Goal: Information Seeking & Learning: Learn about a topic

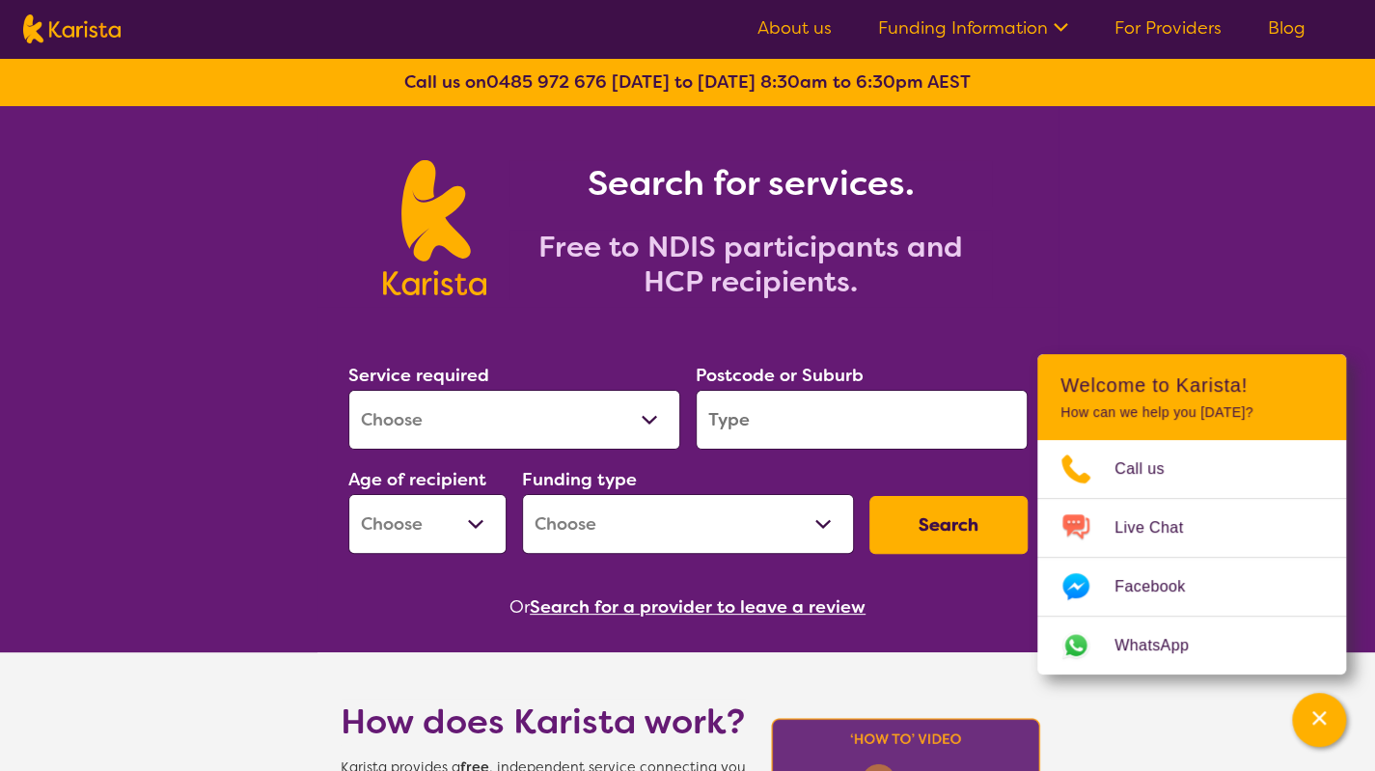
select select "[MEDICAL_DATA]"
click at [348, 390] on select "Allied Health Assistant Assessment ([MEDICAL_DATA] or [MEDICAL_DATA]) Behaviour…" at bounding box center [514, 420] width 332 height 60
click at [797, 440] on input "search" at bounding box center [862, 420] width 332 height 60
click at [798, 431] on input "search" at bounding box center [862, 420] width 332 height 60
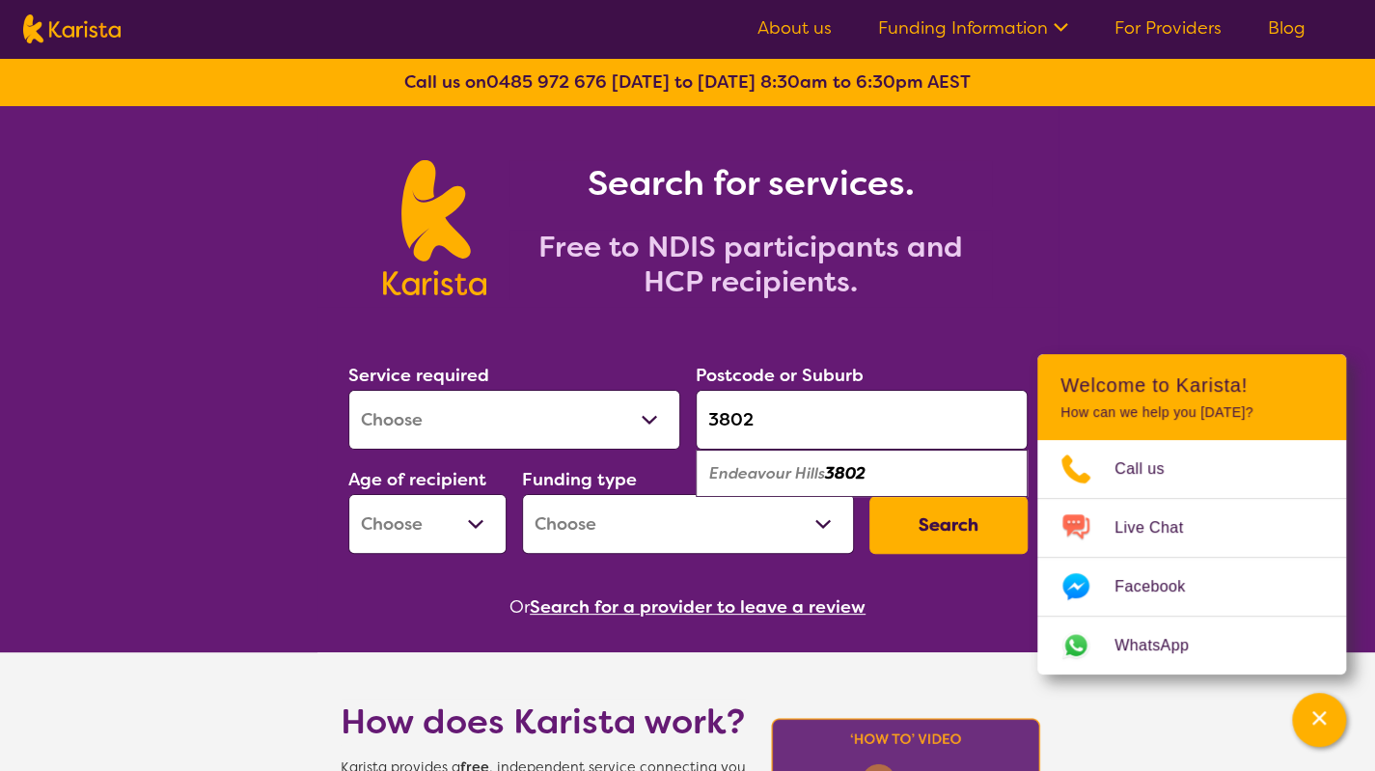
type input "3802"
click at [795, 469] on em "Endeavour Hills" at bounding box center [767, 473] width 116 height 20
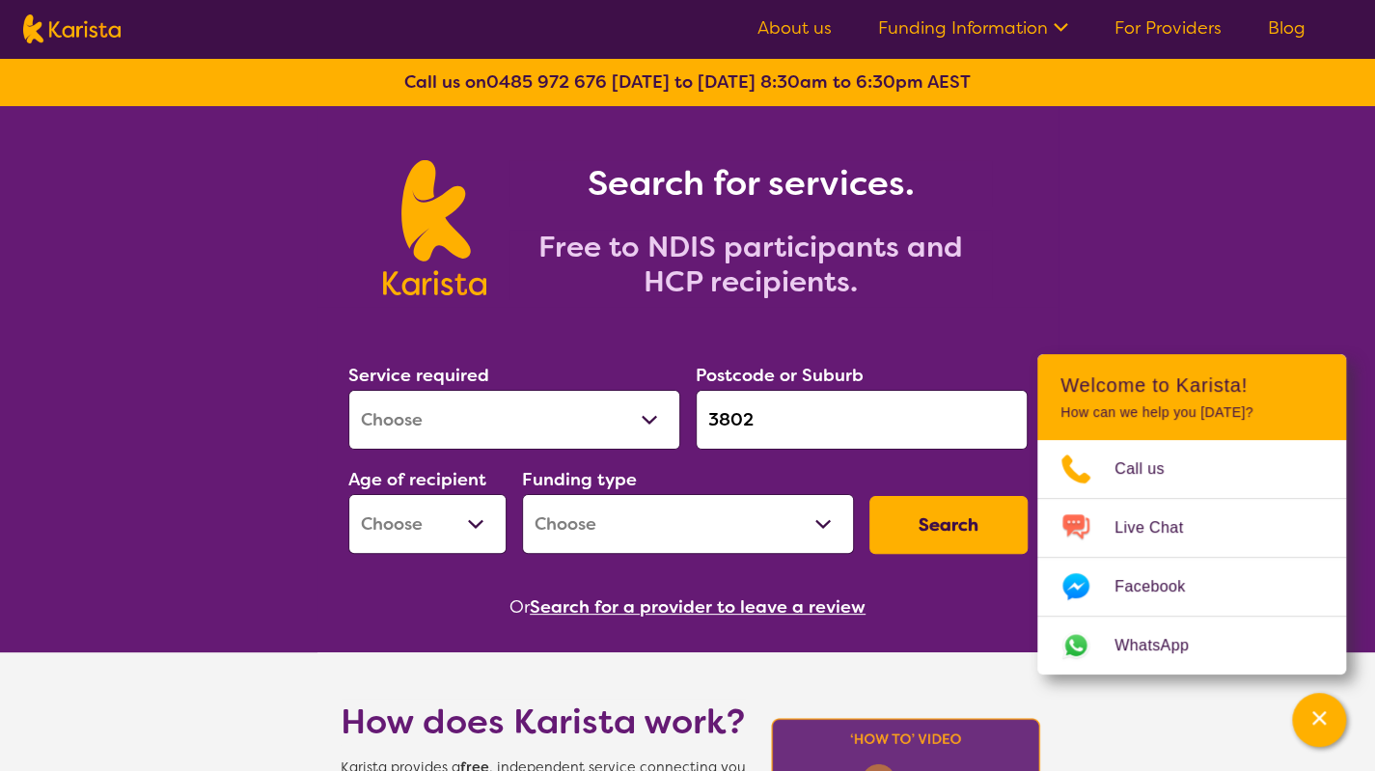
click at [443, 526] on select "Early Childhood - 0 to 9 Child - 10 to 11 Adolescent - 12 to 17 Adult - 18 to 6…" at bounding box center [427, 524] width 158 height 60
select select "EC"
click at [348, 494] on select "Early Childhood - 0 to 9 Child - 10 to 11 Adolescent - 12 to 17 Adult - 18 to 6…" at bounding box center [427, 524] width 158 height 60
click at [710, 533] on select "Home Care Package (HCP) National Disability Insurance Scheme (NDIS) I don't know" at bounding box center [688, 524] width 332 height 60
select select "NDIS"
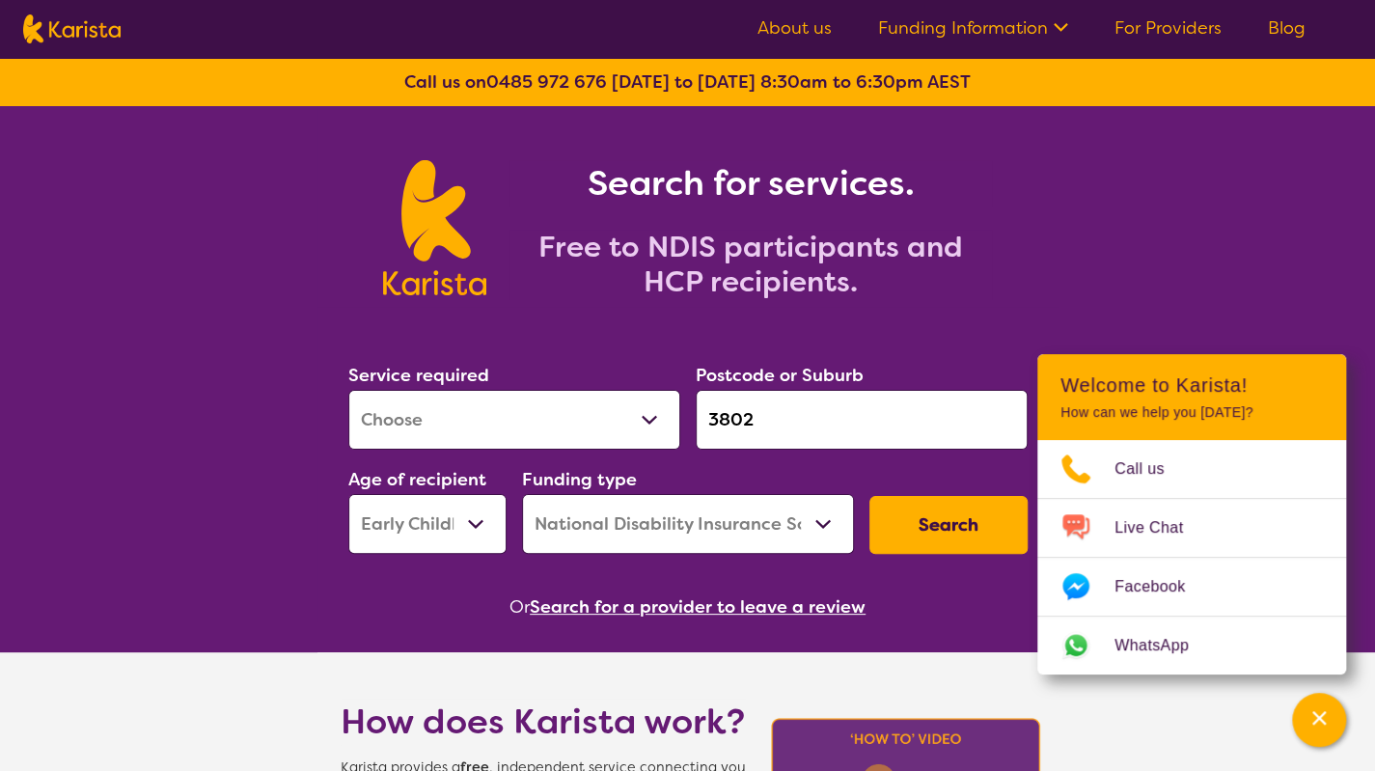
click at [522, 494] on select "Home Care Package (HCP) National Disability Insurance Scheme (NDIS) I don't know" at bounding box center [688, 524] width 332 height 60
click at [928, 545] on button "Search" at bounding box center [949, 525] width 158 height 58
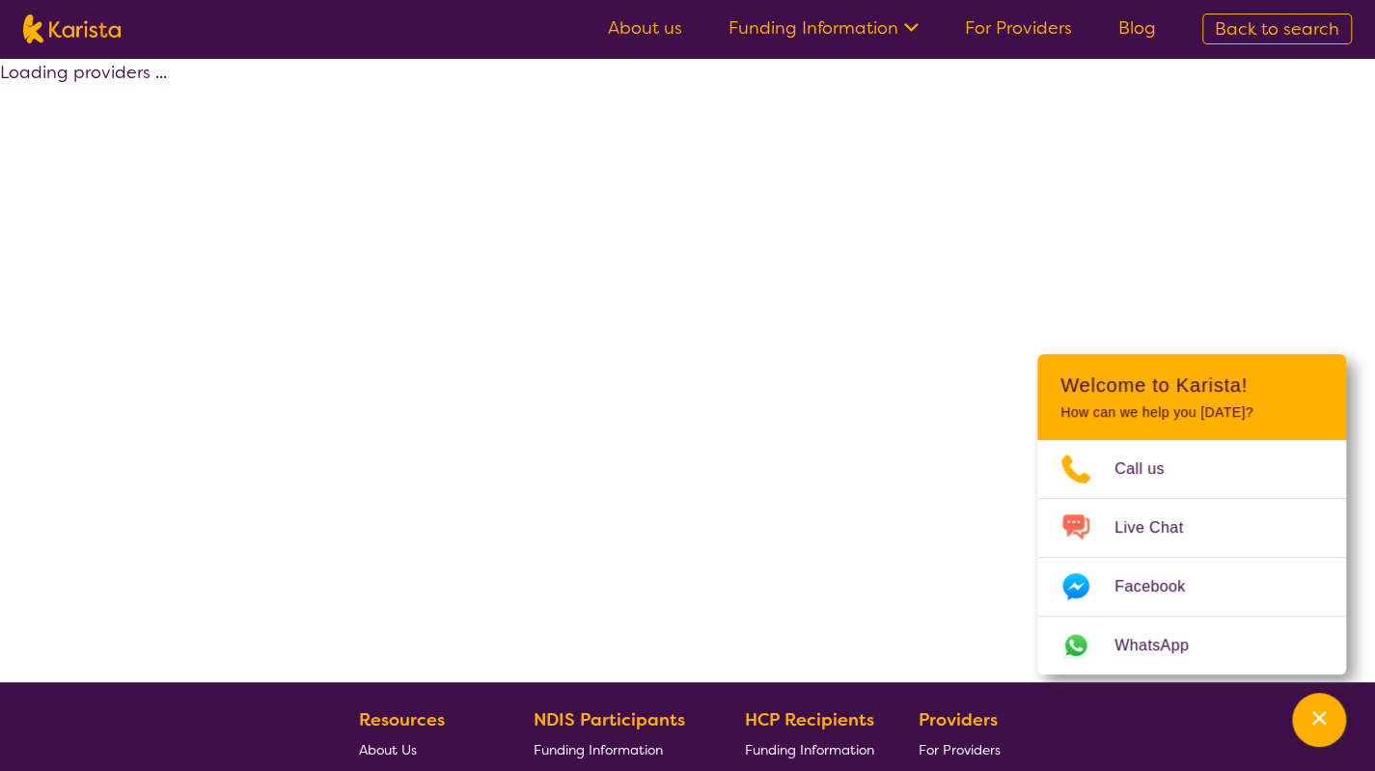
select select "by_score"
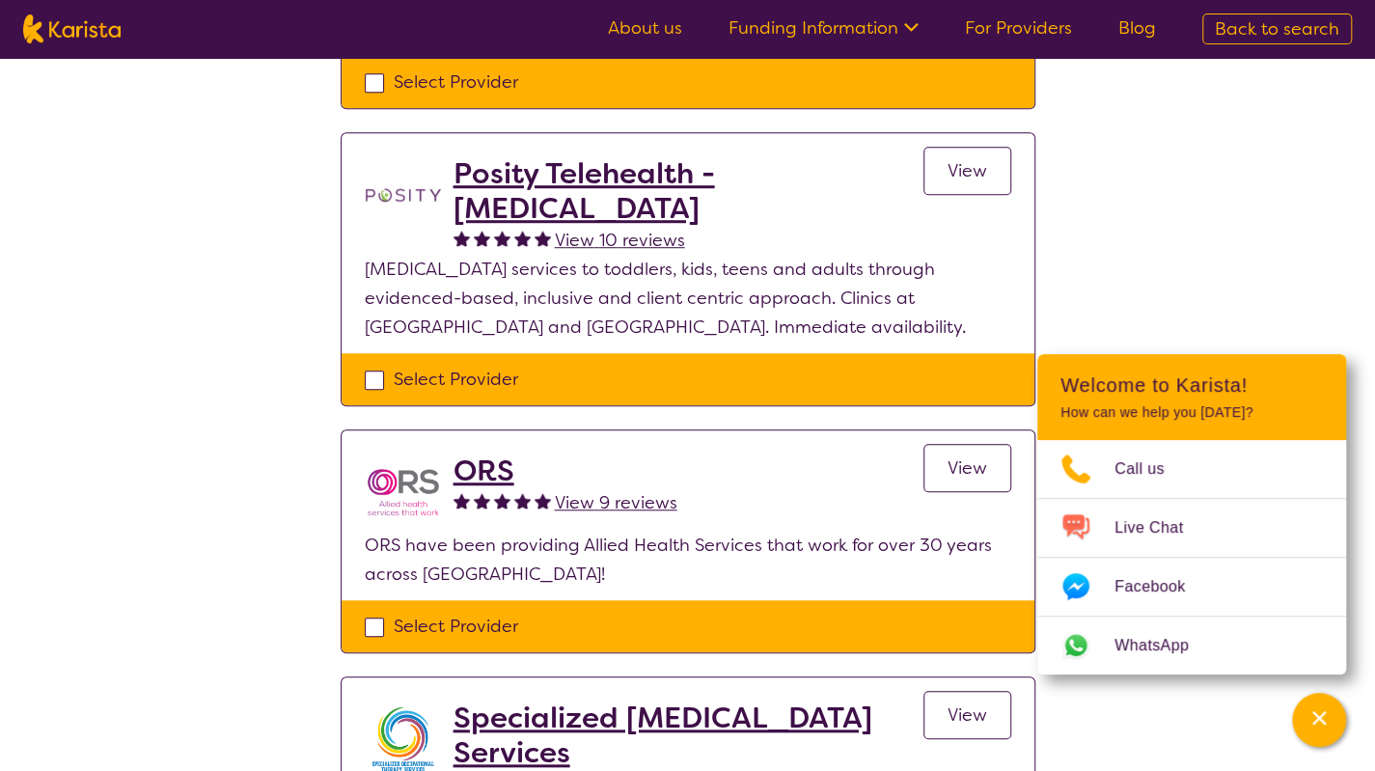
scroll to position [644, 0]
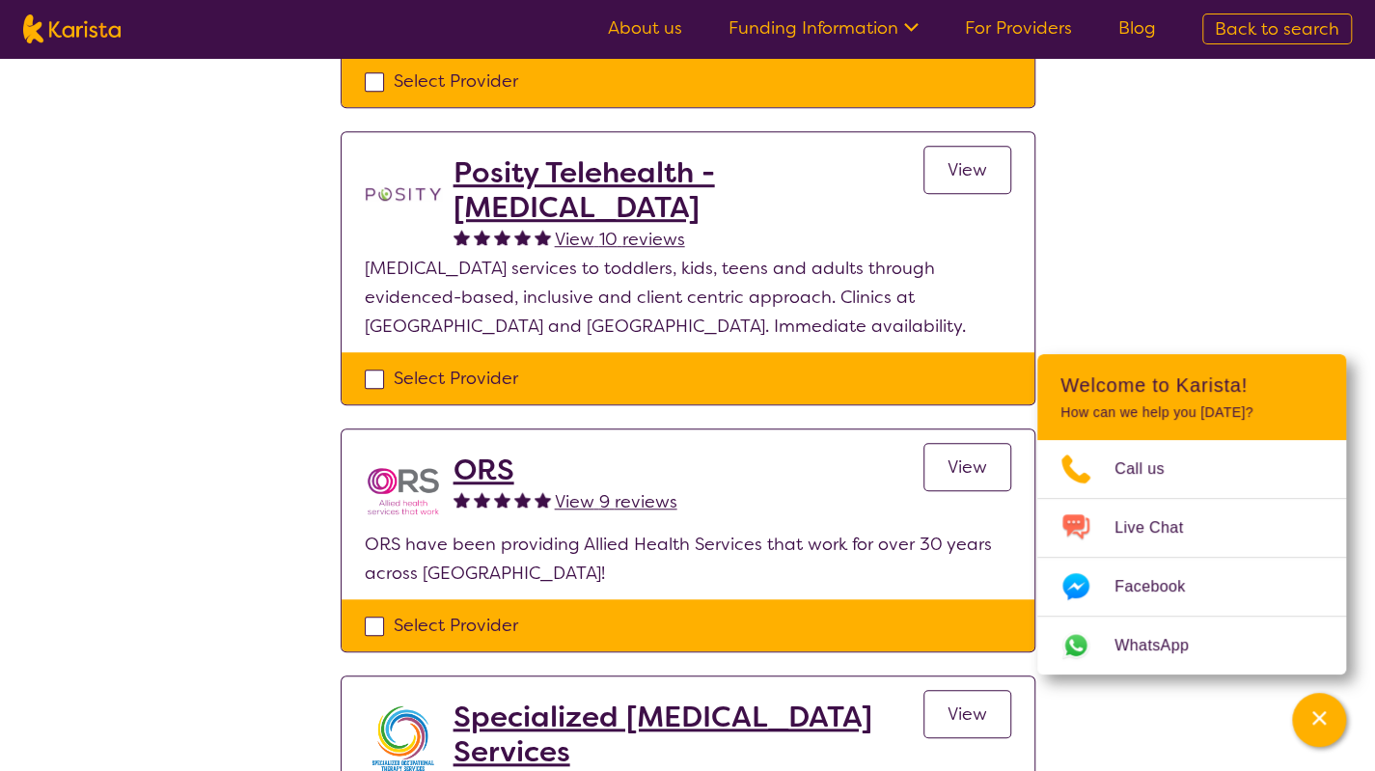
click at [766, 383] on div "Select Provider" at bounding box center [688, 378] width 647 height 29
checkbox input "true"
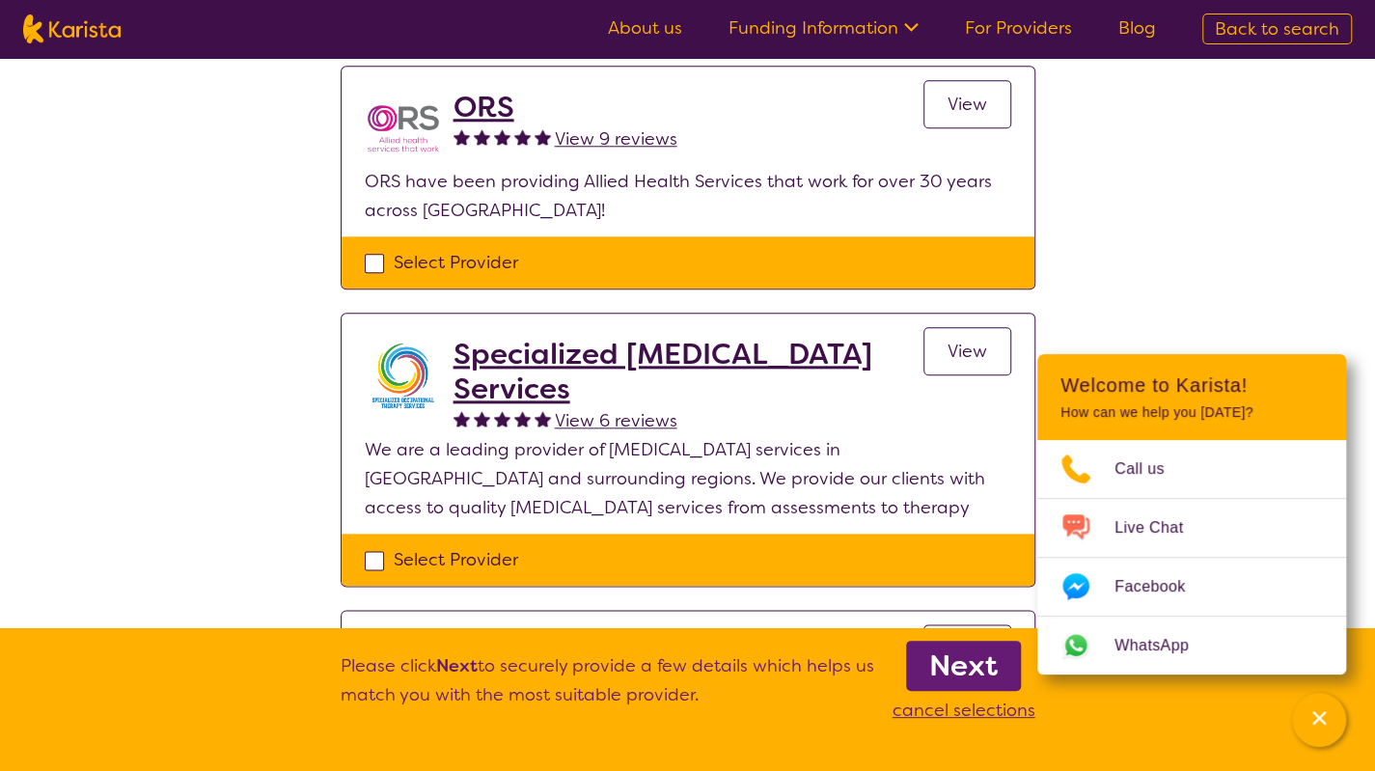
scroll to position [1007, 0]
click at [695, 362] on h2 "Specialized [MEDICAL_DATA] Services" at bounding box center [689, 371] width 470 height 69
